Goal: Information Seeking & Learning: Learn about a topic

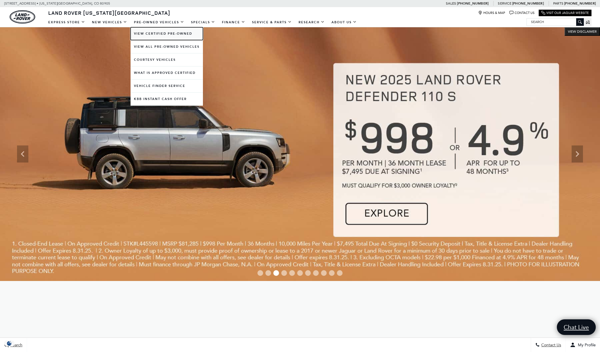
click at [153, 34] on link "View Certified Pre-Owned" at bounding box center [167, 33] width 72 height 13
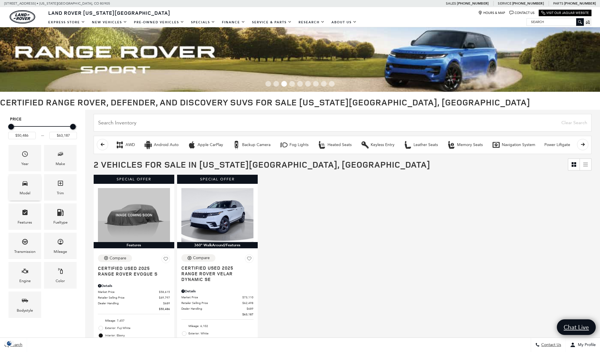
click at [19, 190] on div "Model" at bounding box center [25, 187] width 33 height 26
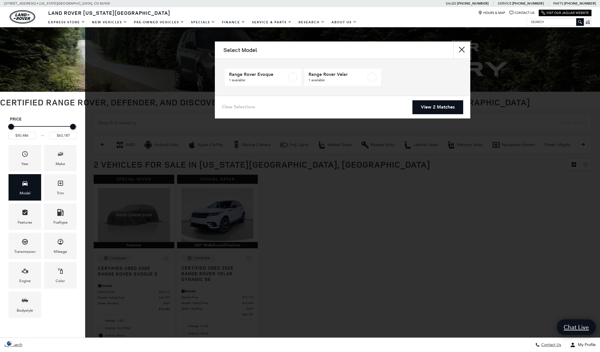
click at [463, 51] on button "close" at bounding box center [461, 49] width 17 height 17
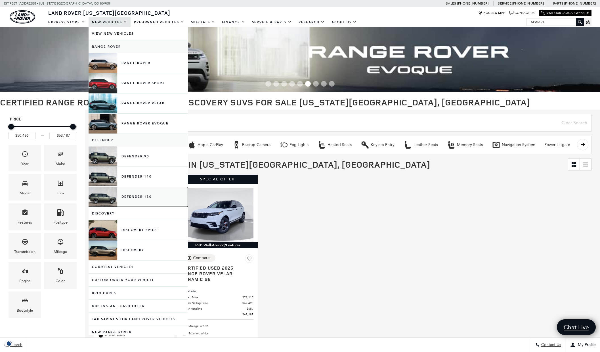
click at [104, 192] on link "Defender 130" at bounding box center [138, 197] width 99 height 20
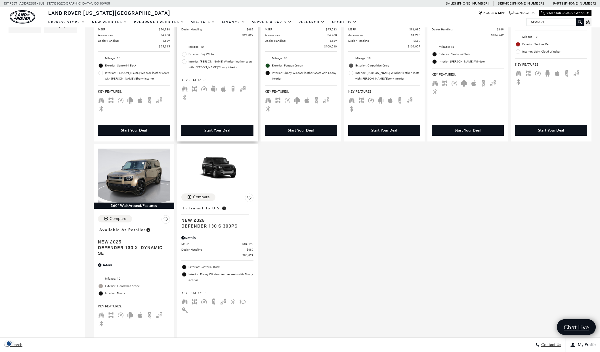
scroll to position [289, 0]
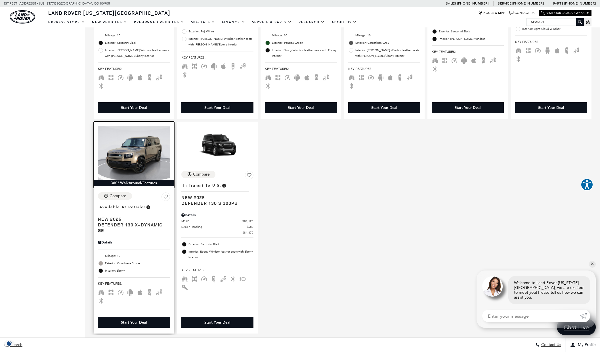
click at [131, 146] on img at bounding box center [134, 153] width 72 height 54
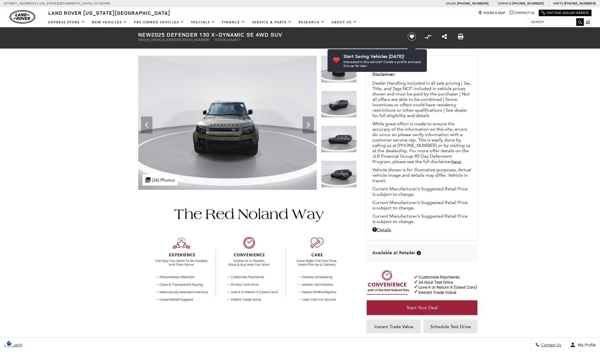
click at [310, 127] on icon "Next" at bounding box center [307, 124] width 11 height 11
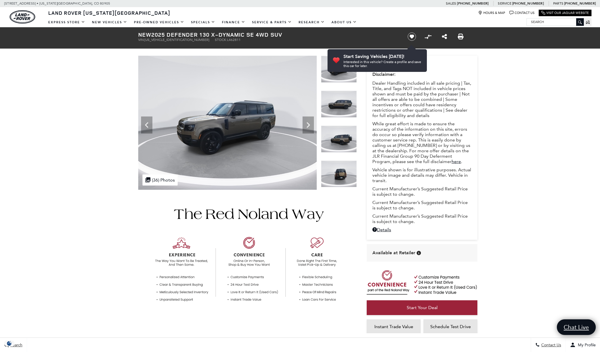
click at [310, 127] on icon "Next" at bounding box center [307, 124] width 11 height 11
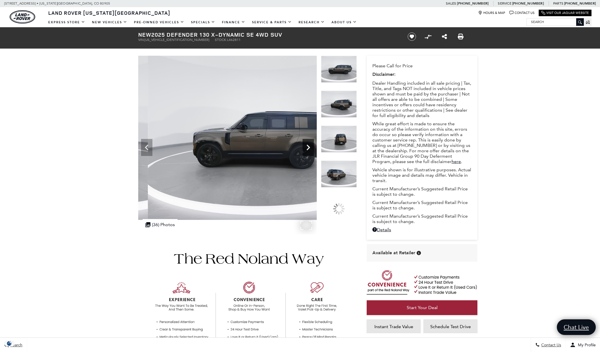
click at [304, 148] on icon "Next" at bounding box center [307, 147] width 11 height 11
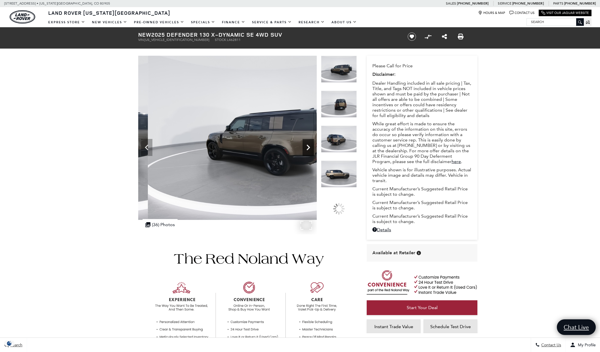
click at [306, 151] on icon "Next" at bounding box center [307, 147] width 11 height 11
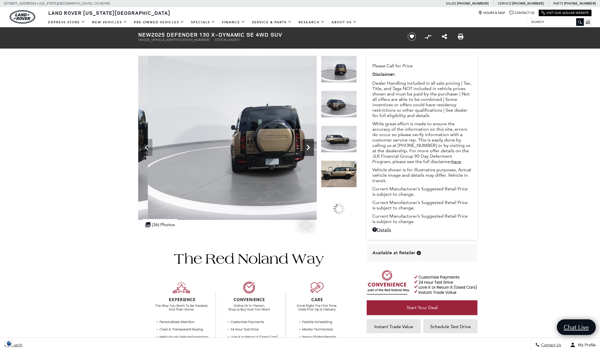
click at [306, 151] on icon "Next" at bounding box center [307, 147] width 11 height 11
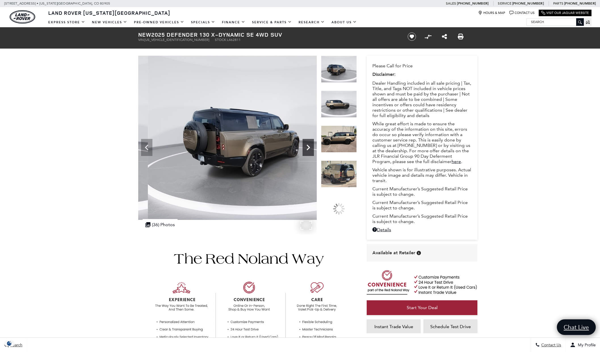
click at [306, 151] on icon "Next" at bounding box center [307, 147] width 11 height 11
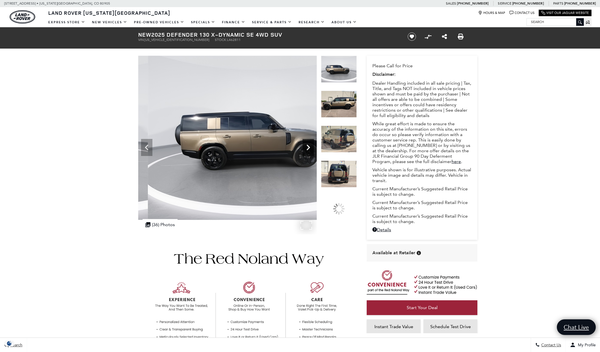
click at [306, 151] on icon "Next" at bounding box center [307, 147] width 11 height 11
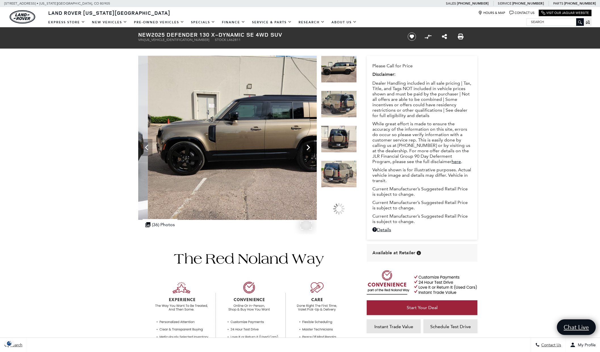
click at [306, 151] on icon "Next" at bounding box center [307, 147] width 11 height 11
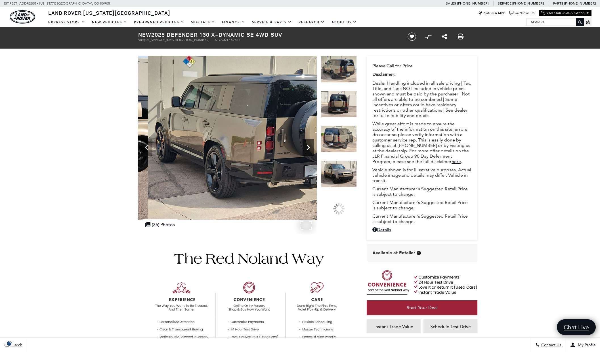
click at [306, 151] on icon "Next" at bounding box center [307, 147] width 11 height 11
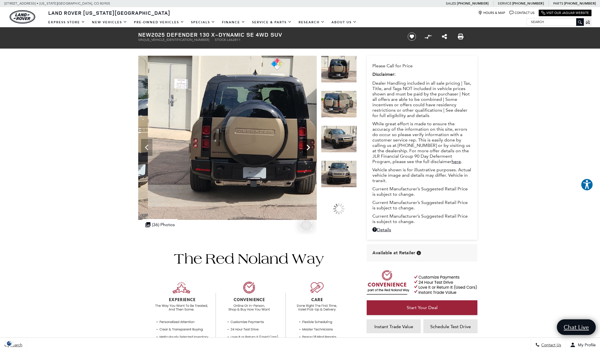
click at [306, 151] on icon "Next" at bounding box center [307, 147] width 11 height 11
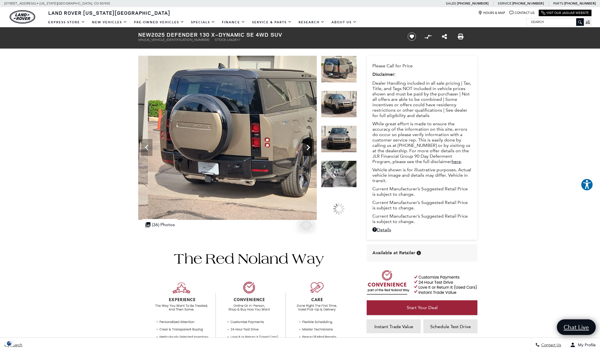
click at [306, 151] on icon "Next" at bounding box center [307, 147] width 11 height 11
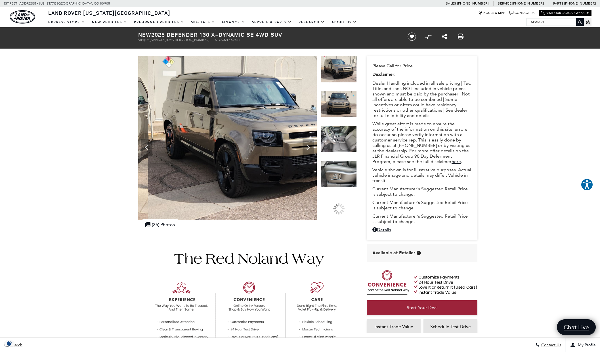
click at [342, 142] on img at bounding box center [339, 138] width 36 height 27
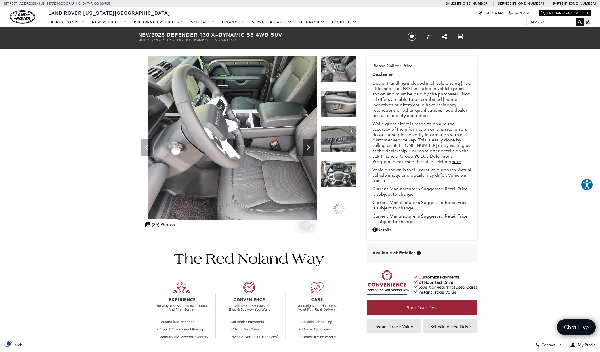
click at [310, 148] on icon "Next" at bounding box center [307, 147] width 11 height 11
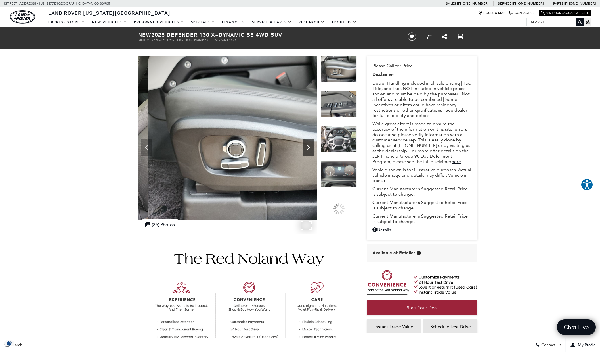
click at [310, 148] on icon "Next" at bounding box center [307, 147] width 11 height 11
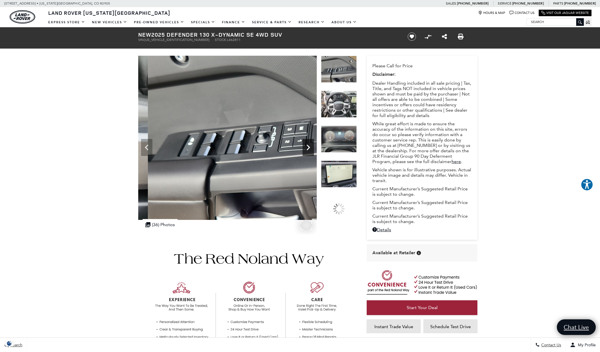
click at [310, 148] on icon "Next" at bounding box center [307, 147] width 11 height 11
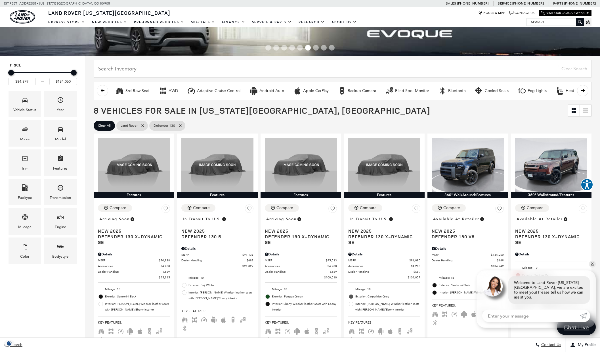
scroll to position [29, 0]
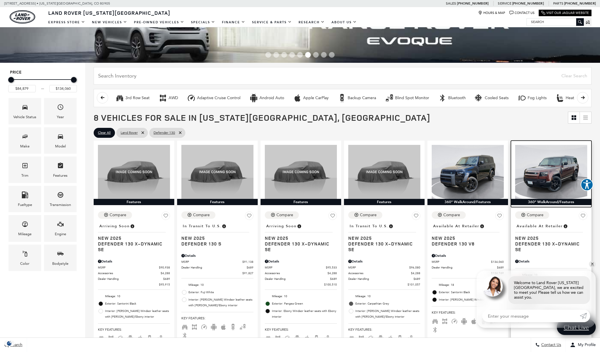
click at [539, 171] on img at bounding box center [551, 172] width 72 height 54
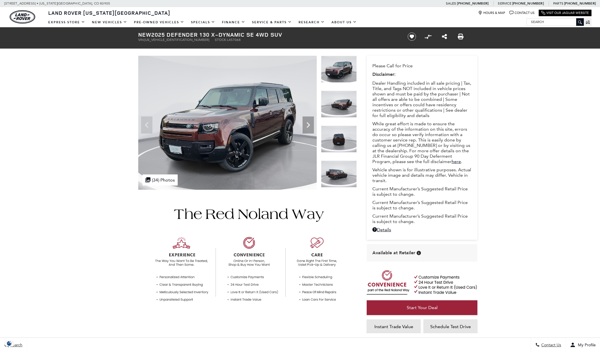
click at [308, 125] on icon "Next" at bounding box center [307, 124] width 11 height 11
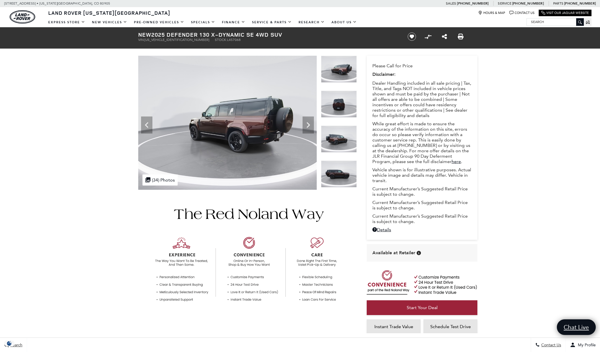
click at [308, 125] on icon "Next" at bounding box center [307, 124] width 11 height 11
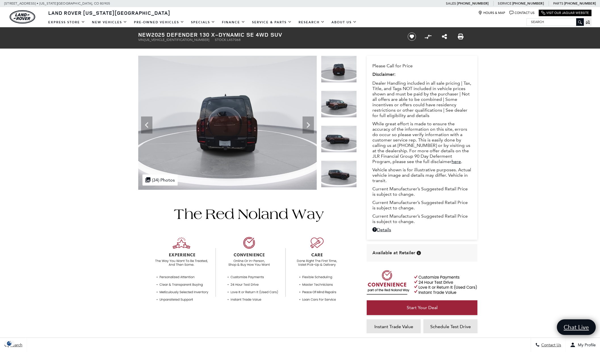
click at [308, 125] on icon "Next" at bounding box center [307, 124] width 11 height 11
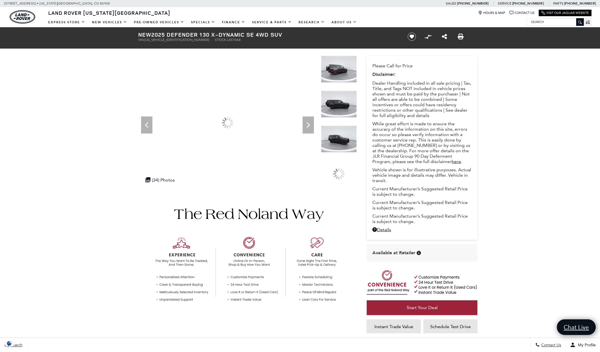
click at [308, 125] on icon "Next" at bounding box center [307, 124] width 11 height 11
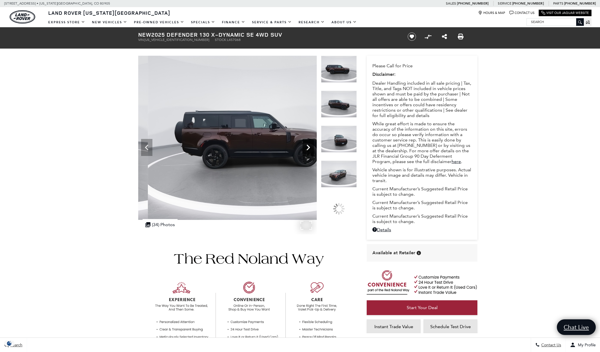
click at [308, 146] on icon "Next" at bounding box center [307, 147] width 3 height 6
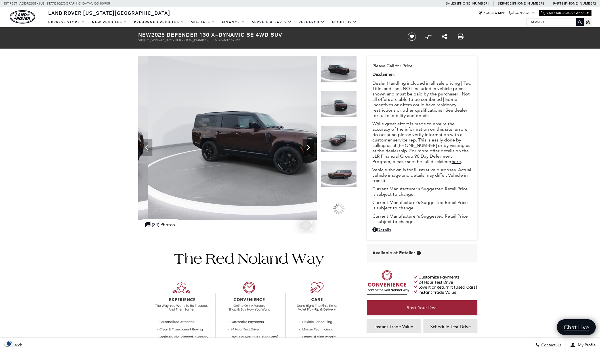
click at [308, 146] on icon "Next" at bounding box center [307, 147] width 3 height 6
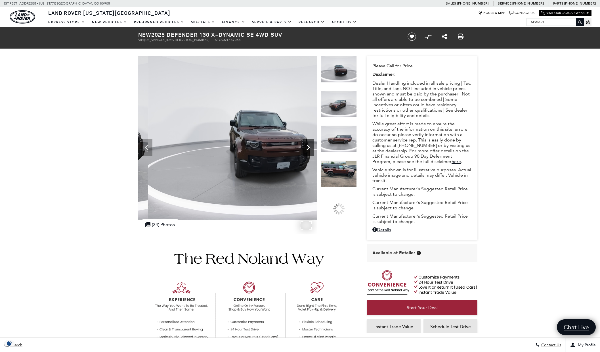
click at [308, 146] on icon "Next" at bounding box center [307, 147] width 3 height 6
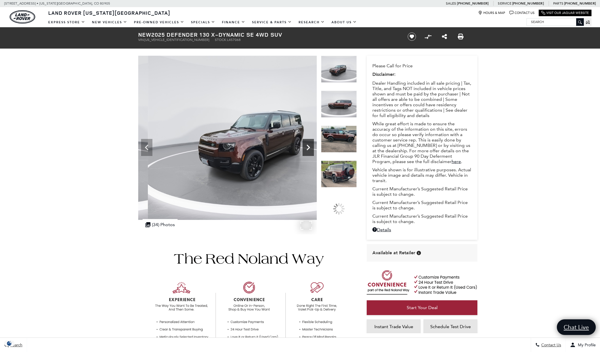
click at [308, 146] on icon "Next" at bounding box center [307, 147] width 3 height 6
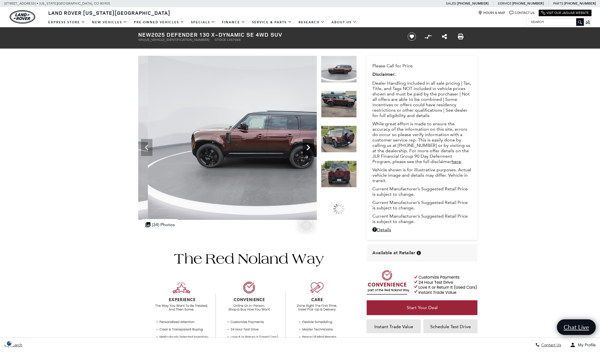
click at [308, 146] on icon "Next" at bounding box center [307, 147] width 3 height 6
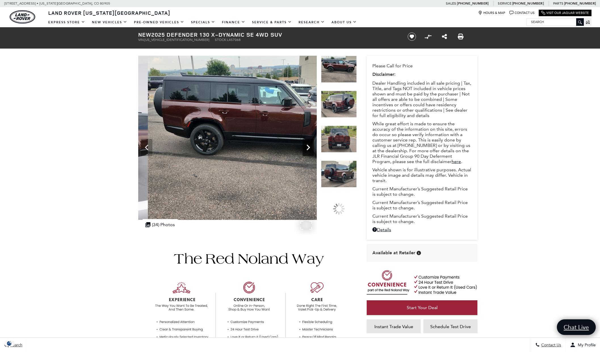
click at [308, 146] on icon "Next" at bounding box center [307, 147] width 3 height 6
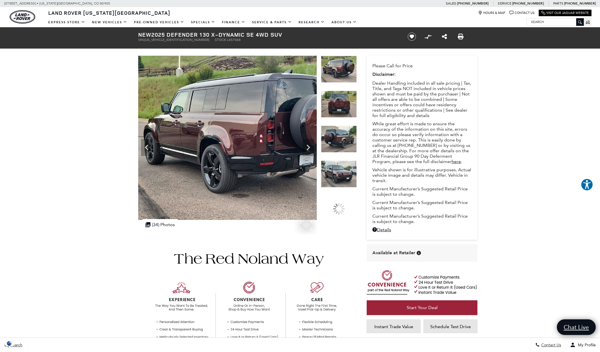
click at [245, 167] on img at bounding box center [243, 138] width 238 height 164
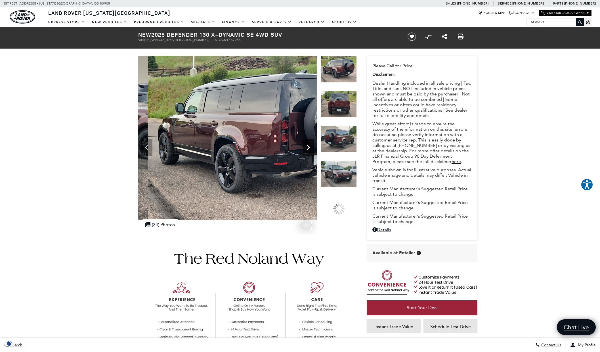
click at [306, 147] on icon "Next" at bounding box center [307, 147] width 11 height 11
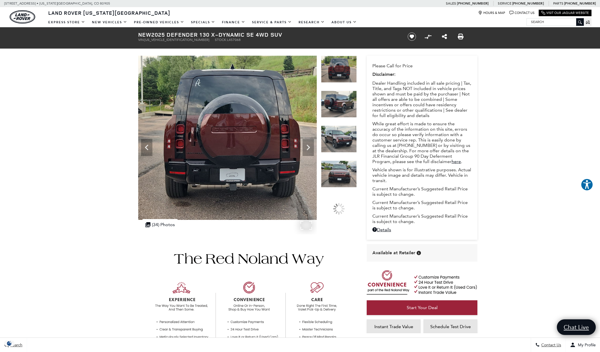
click at [252, 155] on img at bounding box center [230, 138] width 238 height 164
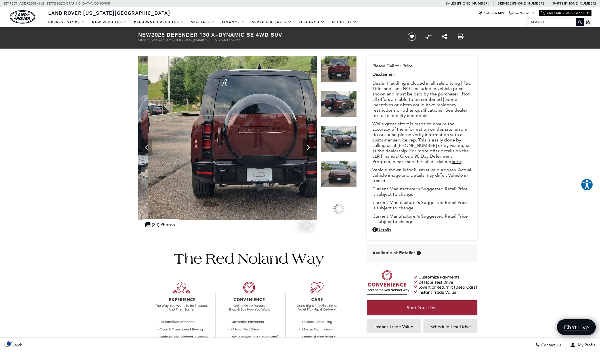
click at [310, 144] on icon "Next" at bounding box center [307, 147] width 11 height 11
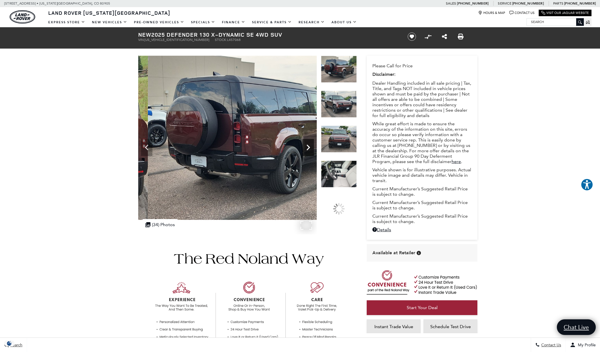
click at [310, 144] on icon "Next" at bounding box center [307, 147] width 11 height 11
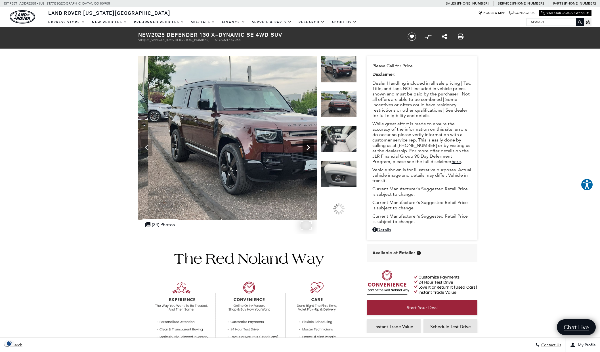
click at [310, 144] on icon "Next" at bounding box center [307, 147] width 11 height 11
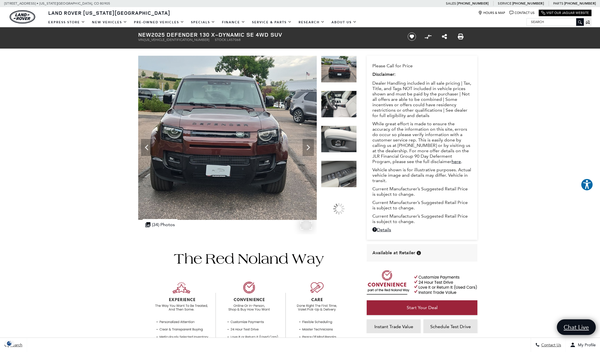
click at [235, 144] on img at bounding box center [215, 138] width 238 height 164
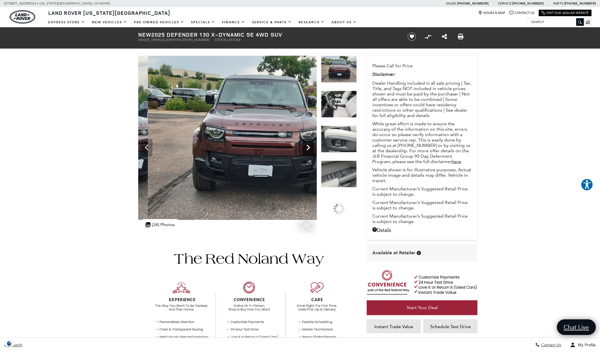
click at [310, 148] on icon "Next" at bounding box center [307, 147] width 11 height 11
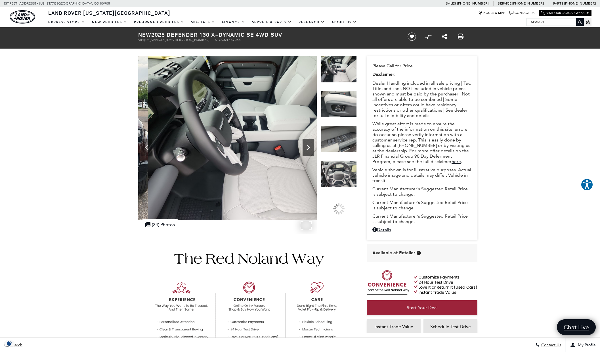
click at [308, 148] on icon "Next" at bounding box center [307, 147] width 3 height 6
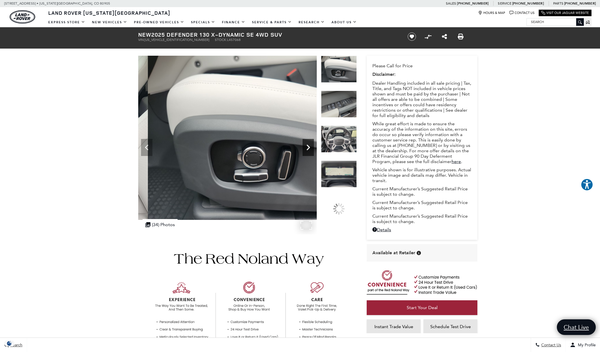
click at [308, 148] on icon "Next" at bounding box center [307, 147] width 3 height 6
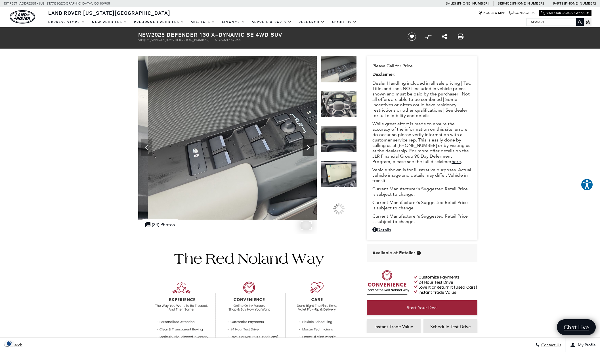
click at [308, 148] on icon "Next" at bounding box center [307, 147] width 3 height 6
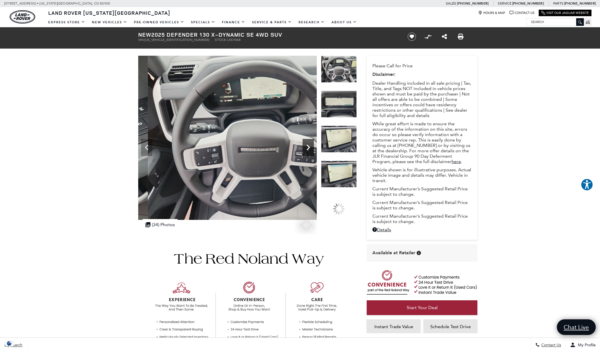
click at [308, 148] on icon "Next" at bounding box center [307, 147] width 3 height 6
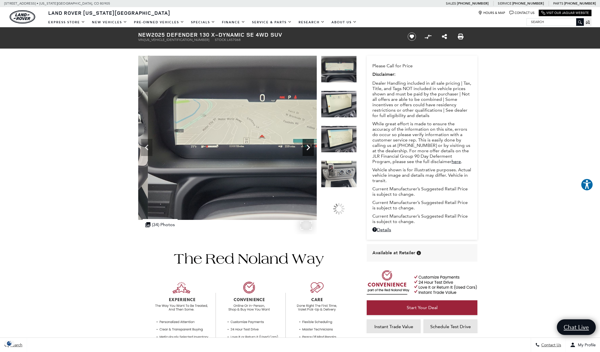
click at [308, 148] on icon "Next" at bounding box center [307, 147] width 3 height 6
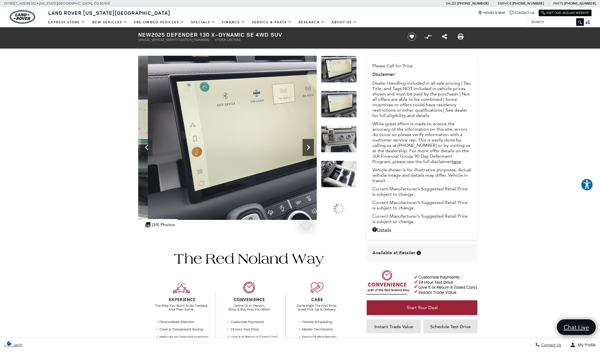
click at [308, 148] on icon "Next" at bounding box center [307, 147] width 3 height 6
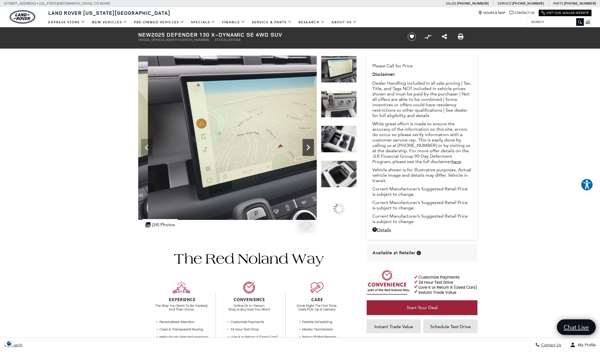
click at [308, 148] on icon "Next" at bounding box center [307, 147] width 3 height 6
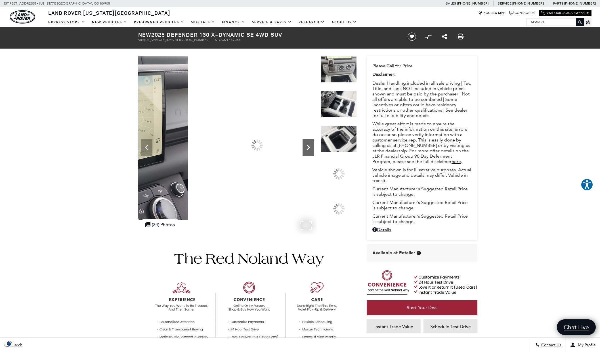
click at [308, 148] on icon "Next" at bounding box center [307, 147] width 3 height 6
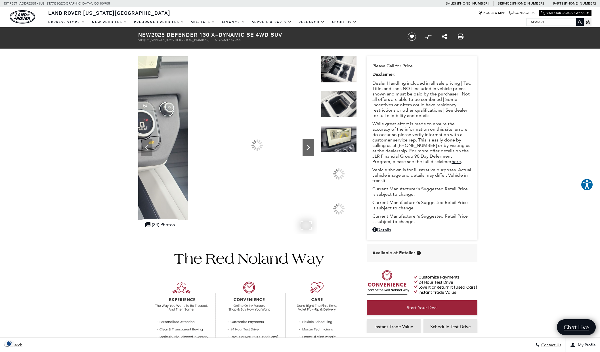
click at [308, 148] on icon "Next" at bounding box center [307, 147] width 3 height 6
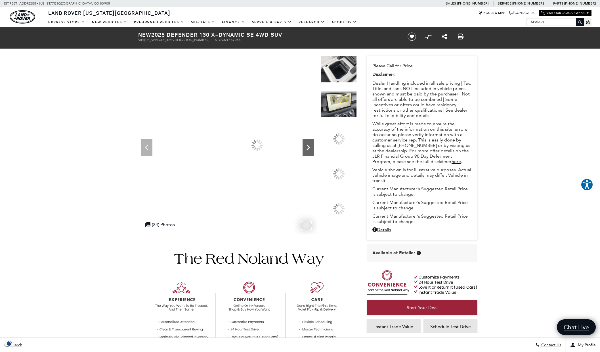
click at [308, 148] on icon "Next" at bounding box center [307, 147] width 3 height 6
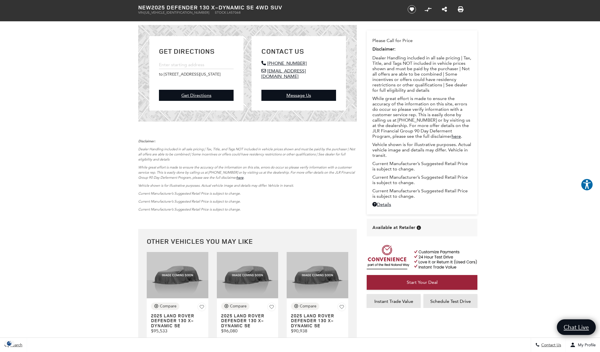
scroll to position [1664, 0]
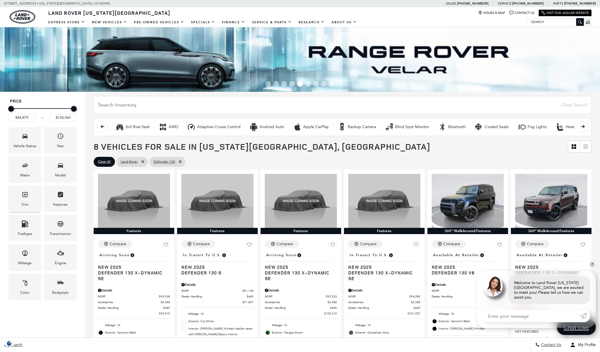
click at [25, 197] on icon "Trim" at bounding box center [25, 194] width 7 height 7
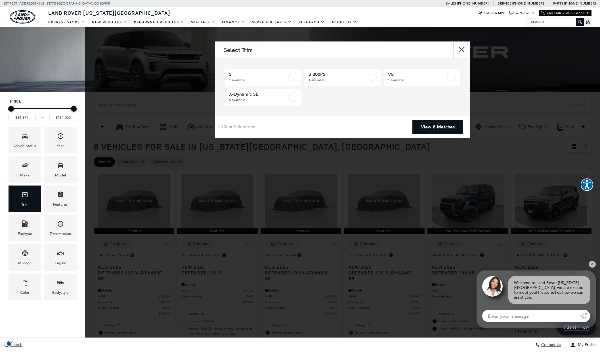
click at [462, 49] on button "Close" at bounding box center [461, 49] width 17 height 17
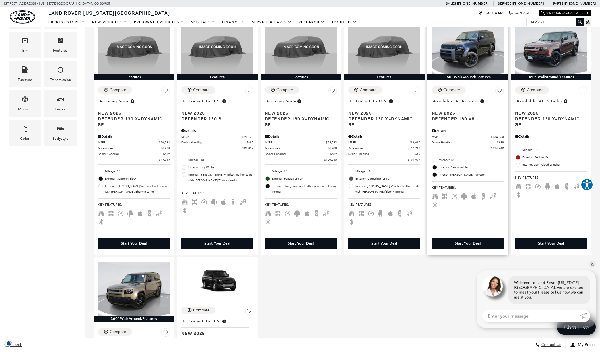
scroll to position [145, 0]
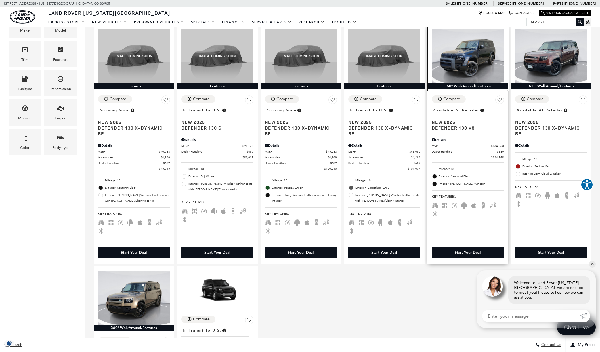
click at [478, 53] on img at bounding box center [468, 56] width 72 height 54
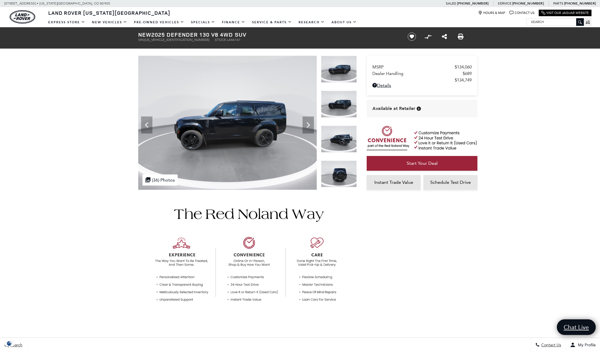
click at [306, 127] on icon "Next" at bounding box center [307, 124] width 11 height 11
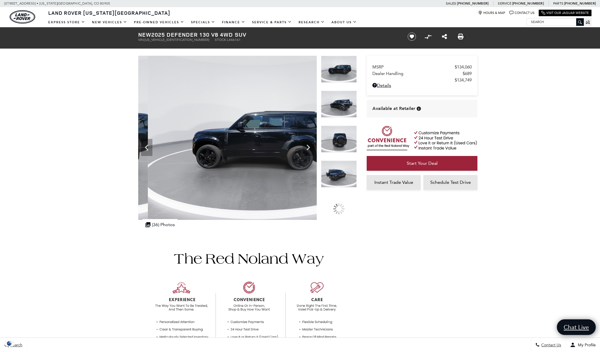
click at [306, 127] on img at bounding box center [257, 138] width 238 height 164
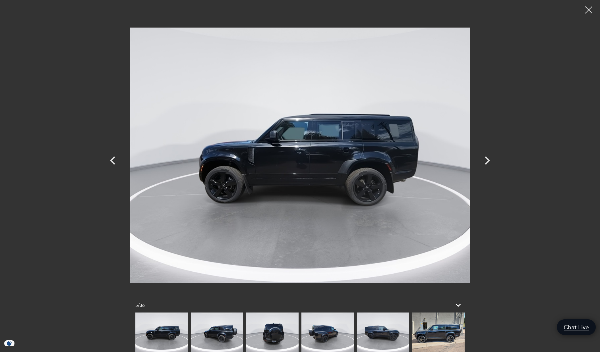
click at [306, 127] on img at bounding box center [300, 155] width 340 height 302
click at [487, 161] on icon "Next" at bounding box center [487, 160] width 17 height 17
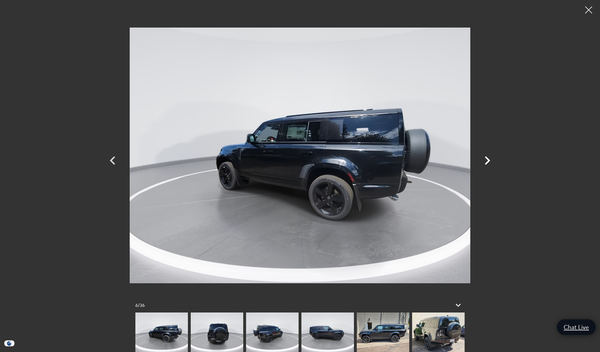
click at [487, 161] on icon "Next" at bounding box center [487, 160] width 17 height 17
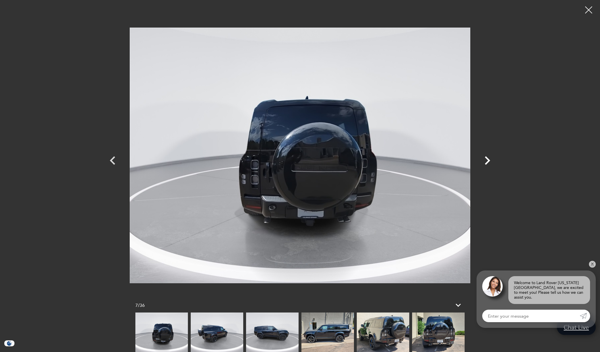
click at [487, 161] on icon "Next" at bounding box center [487, 160] width 17 height 17
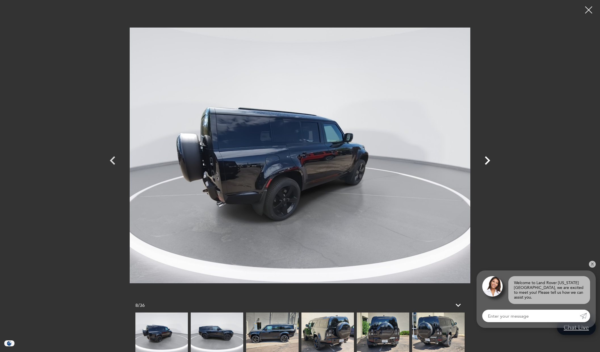
click at [487, 161] on icon "Next" at bounding box center [487, 160] width 17 height 17
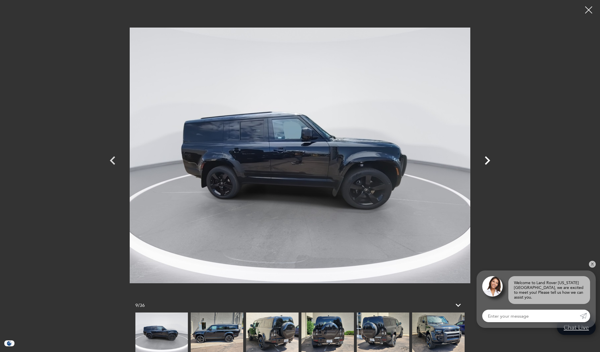
click at [487, 161] on icon "Next" at bounding box center [487, 160] width 17 height 17
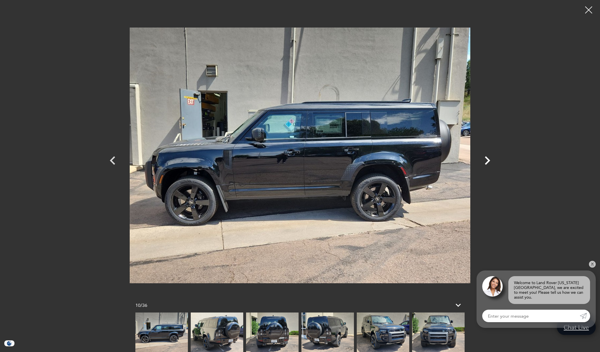
click at [487, 161] on icon "Next" at bounding box center [487, 160] width 17 height 17
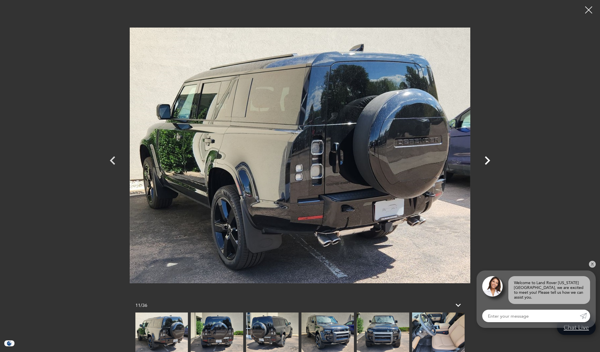
click at [487, 161] on icon "Next" at bounding box center [487, 160] width 17 height 17
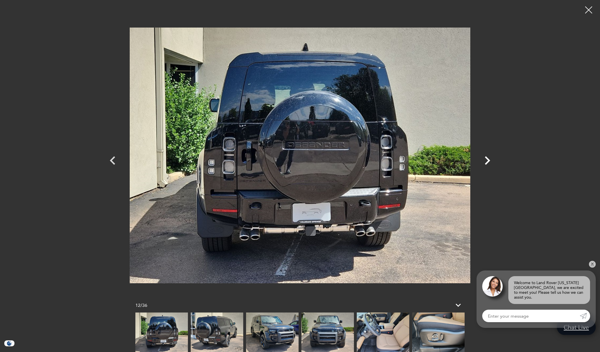
click at [487, 161] on icon "Next" at bounding box center [487, 160] width 17 height 17
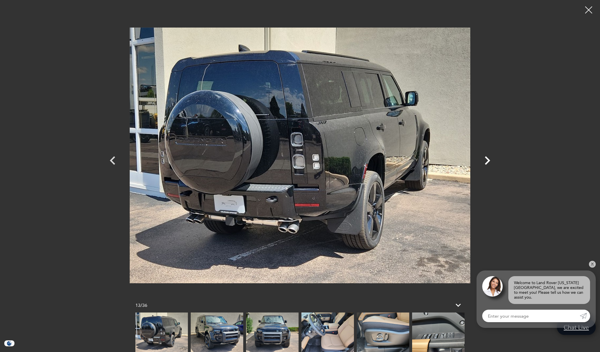
click at [487, 161] on icon "Next" at bounding box center [487, 160] width 17 height 17
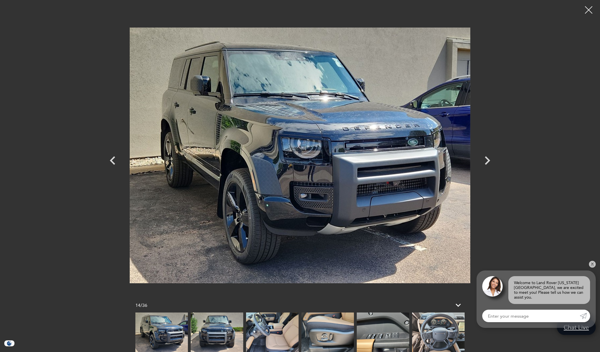
click at [591, 9] on div at bounding box center [588, 10] width 15 height 15
